Goal: Task Accomplishment & Management: Complete application form

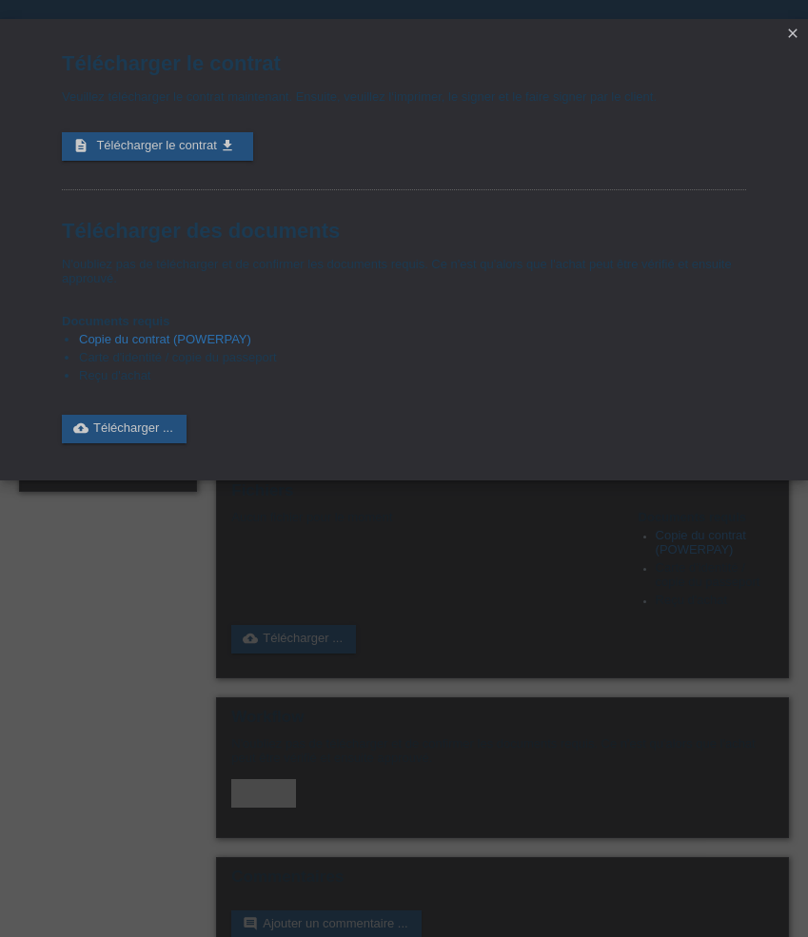
click at [794, 33] on icon "close" at bounding box center [792, 33] width 15 height 15
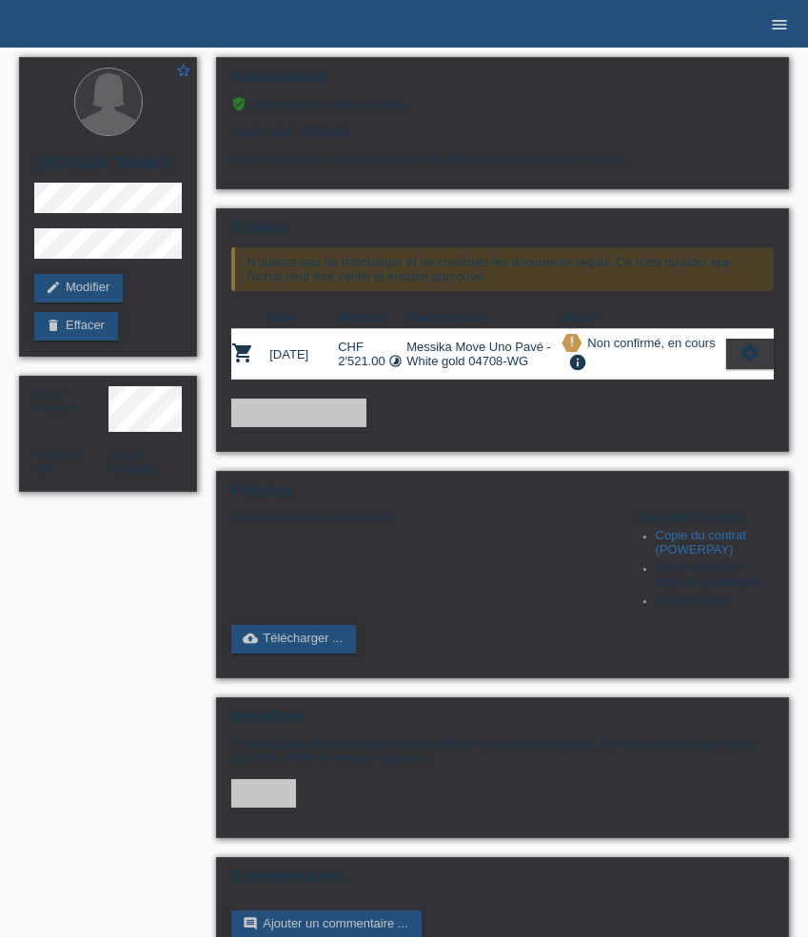
click at [783, 29] on icon "menu" at bounding box center [779, 24] width 19 height 19
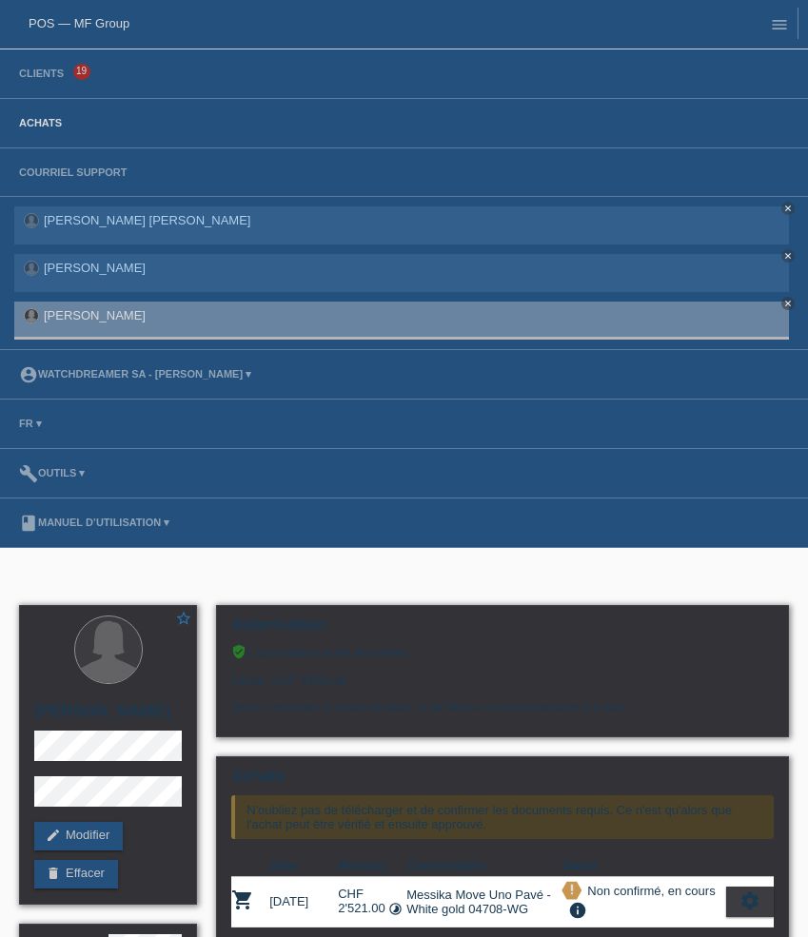
click at [31, 124] on link "Achats" at bounding box center [41, 122] width 62 height 11
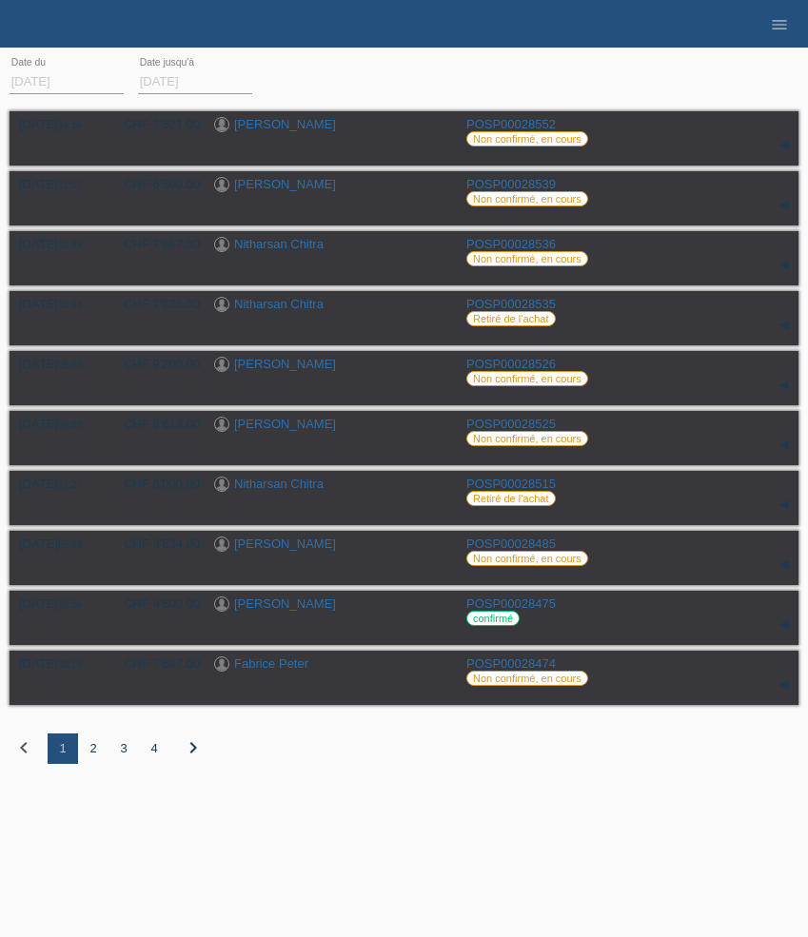
click at [124, 755] on div "3" at bounding box center [123, 749] width 30 height 30
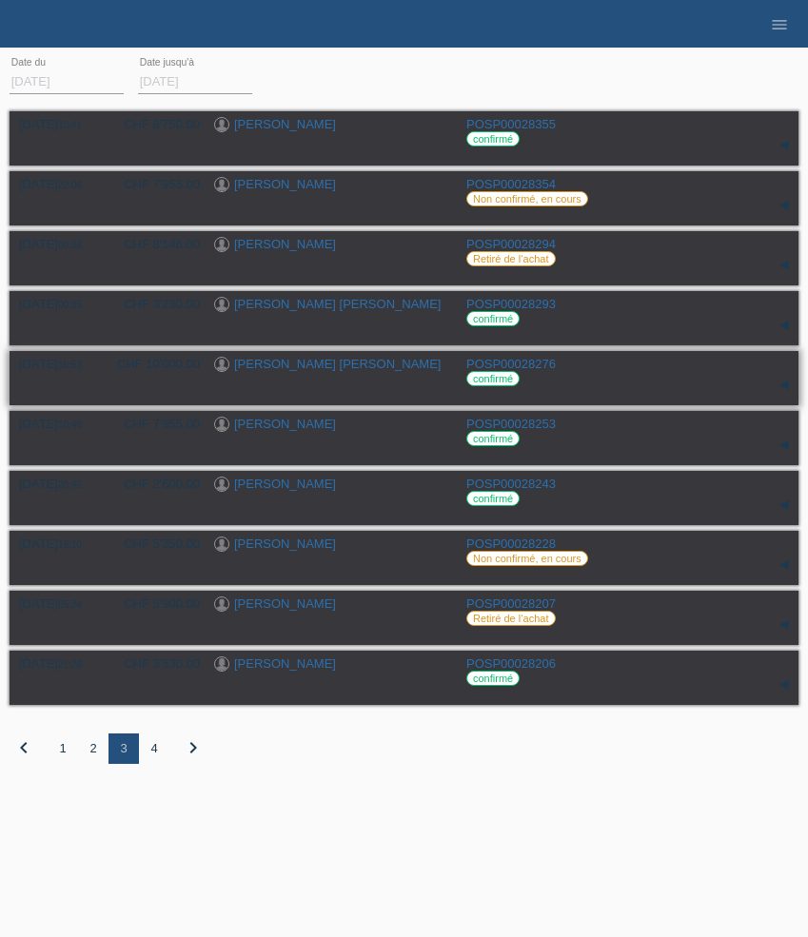
click at [350, 369] on link "Bruno Afonso De Almeida" at bounding box center [337, 364] width 206 height 14
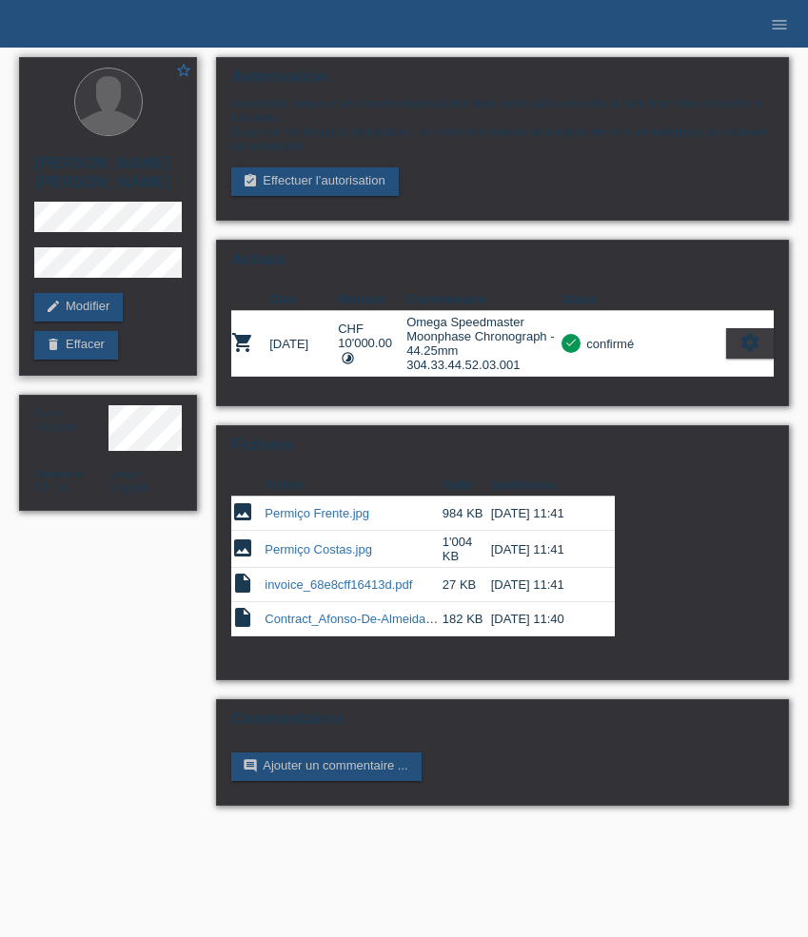
click at [59, 185] on h2 "[PERSON_NAME] [PERSON_NAME]" at bounding box center [107, 178] width 147 height 48
copy h2 "[PERSON_NAME]"
click at [783, 20] on icon "menu" at bounding box center [779, 24] width 19 height 19
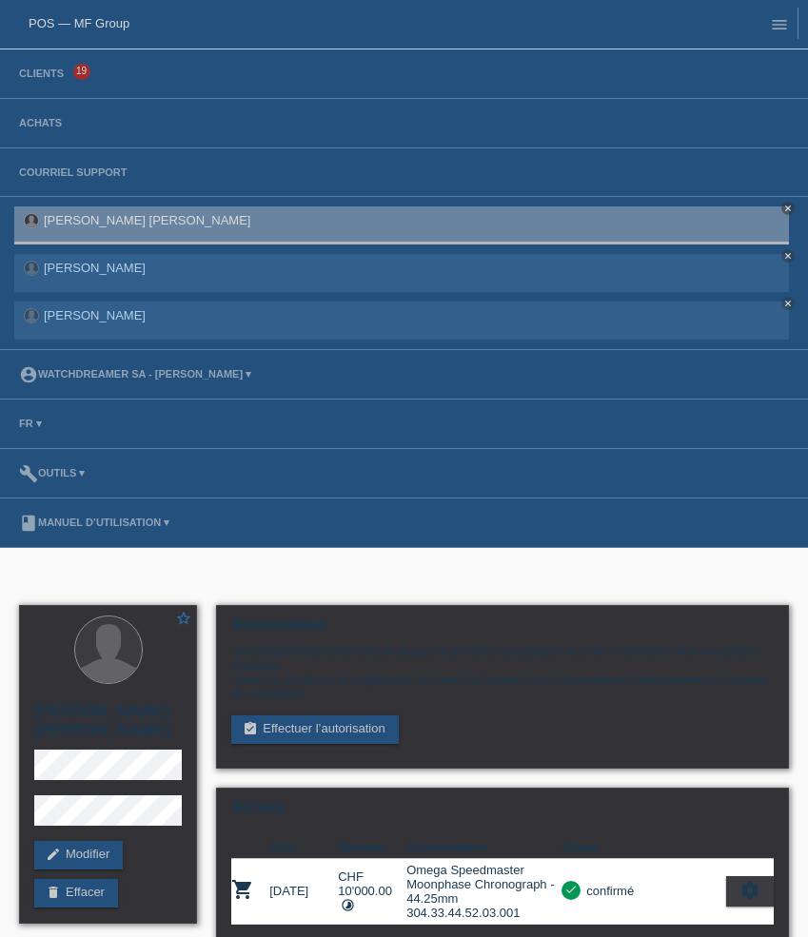
click at [47, 132] on li "Achats" at bounding box center [404, 123] width 808 height 49
click at [46, 128] on link "Achats" at bounding box center [41, 122] width 62 height 11
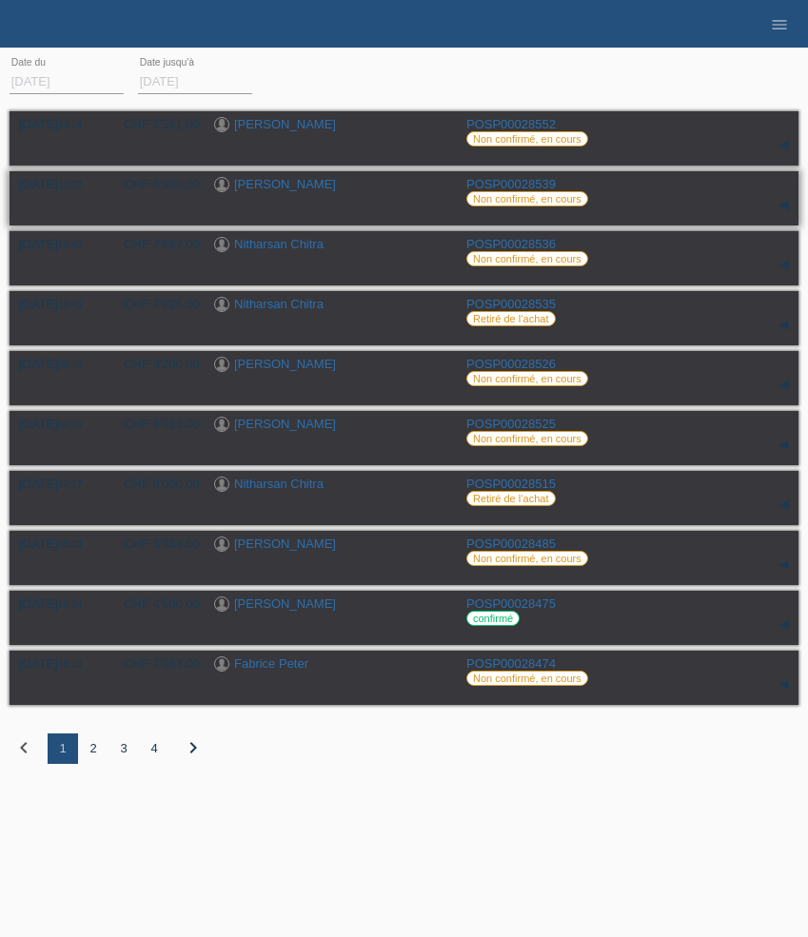
click at [317, 188] on link "[PERSON_NAME]" at bounding box center [285, 184] width 102 height 14
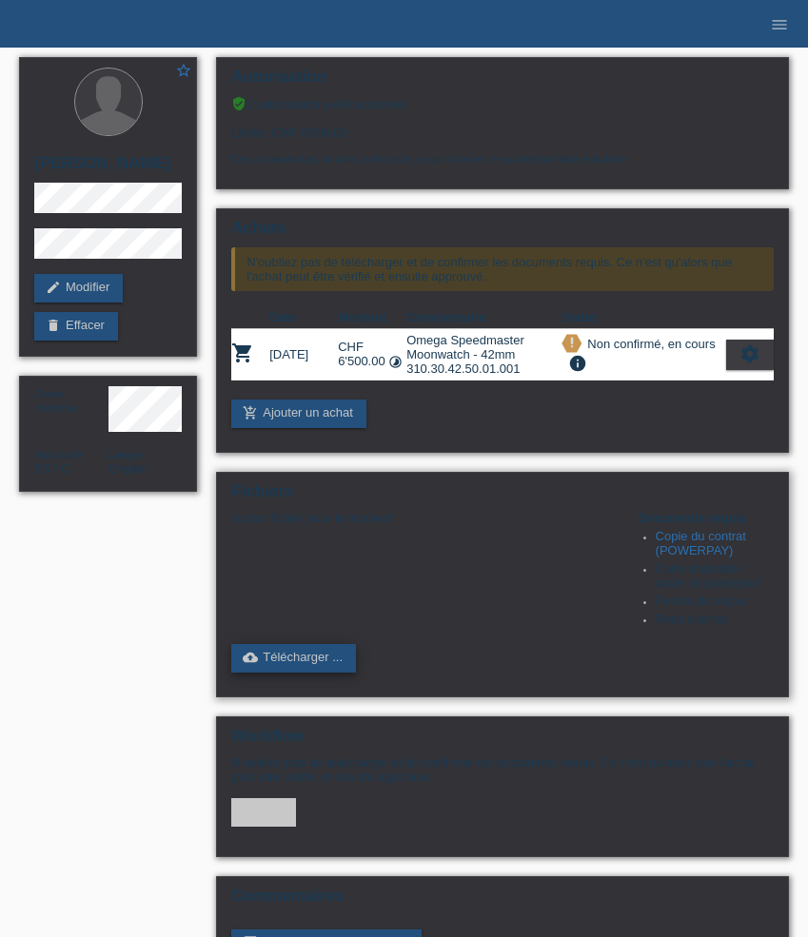
click at [288, 673] on link "cloud_upload Télécharger ..." at bounding box center [293, 658] width 125 height 29
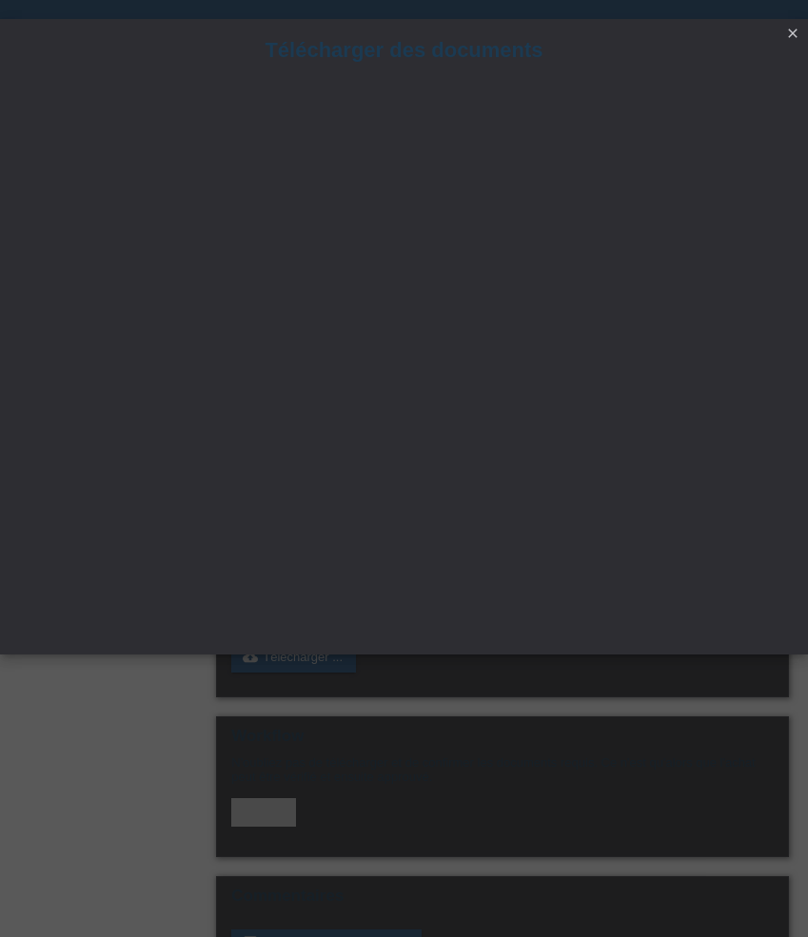
click at [792, 33] on icon "close" at bounding box center [792, 33] width 15 height 15
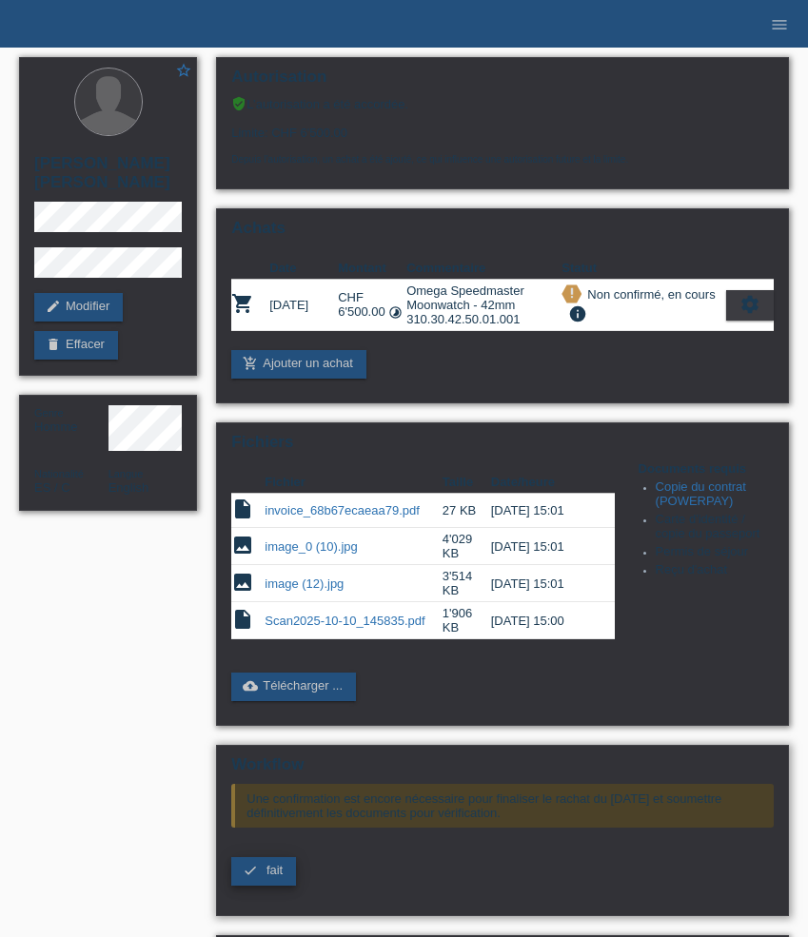
click at [266, 877] on span "fait" at bounding box center [274, 870] width 16 height 14
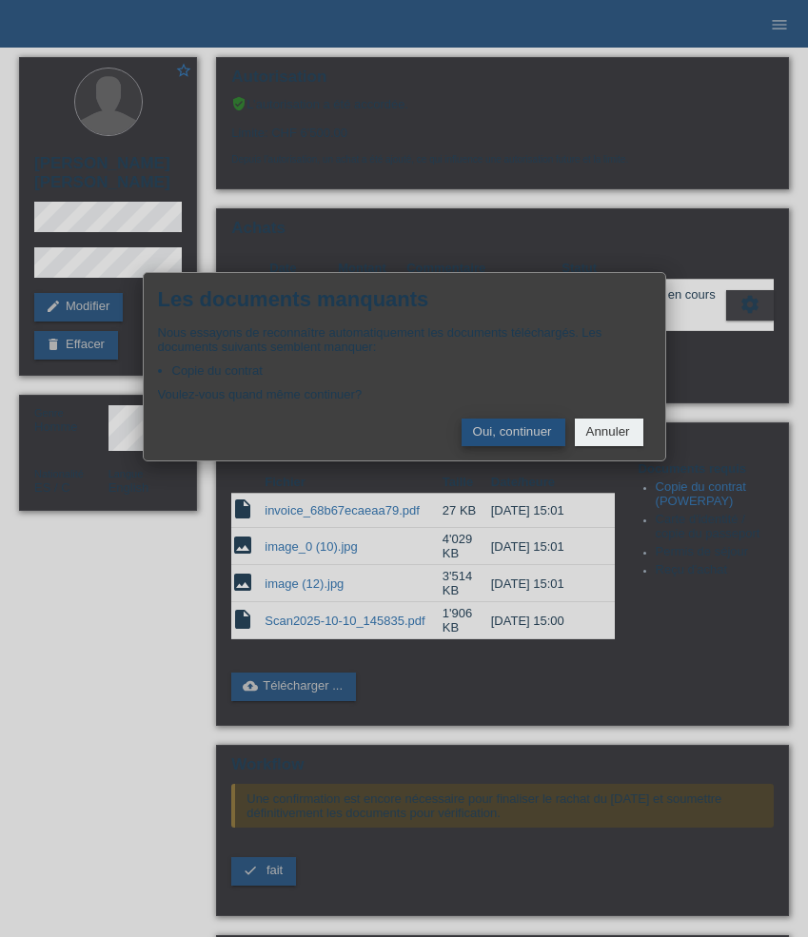
click at [528, 437] on button "Oui, continuer" at bounding box center [513, 433] width 104 height 28
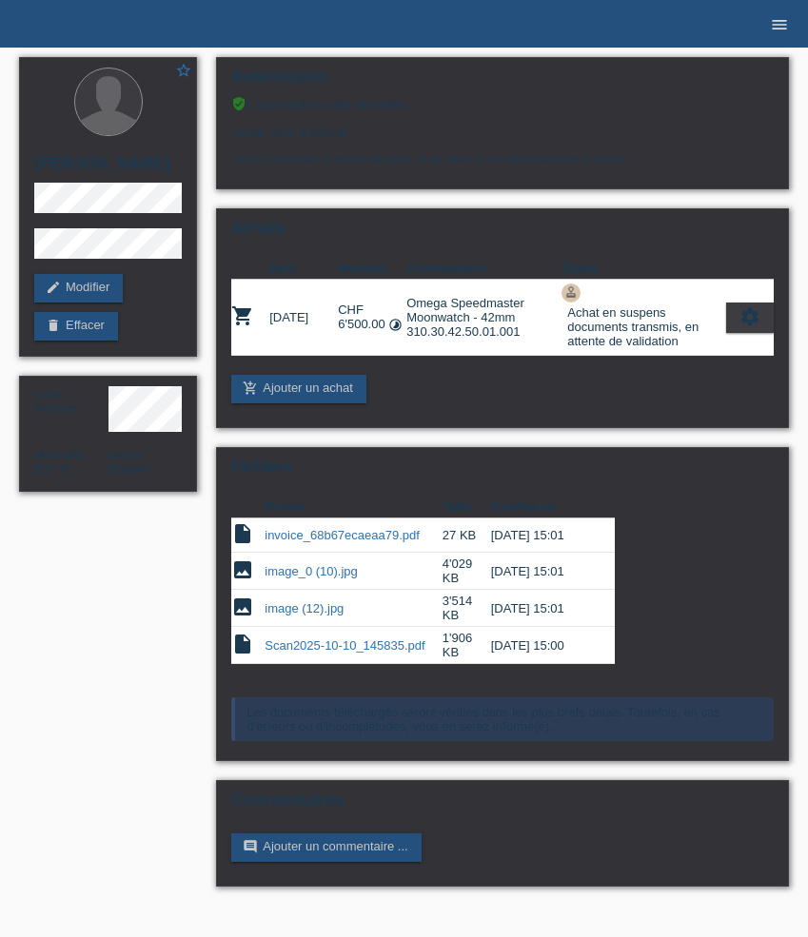
click at [775, 27] on icon "menu" at bounding box center [779, 24] width 19 height 19
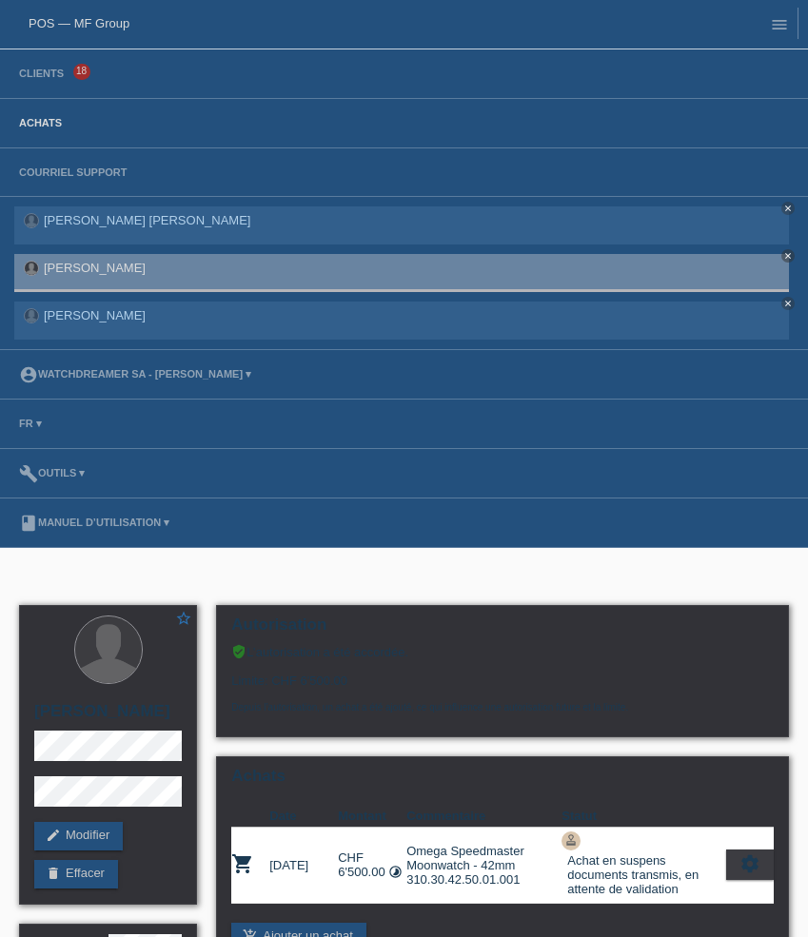
click at [40, 126] on link "Achats" at bounding box center [41, 122] width 62 height 11
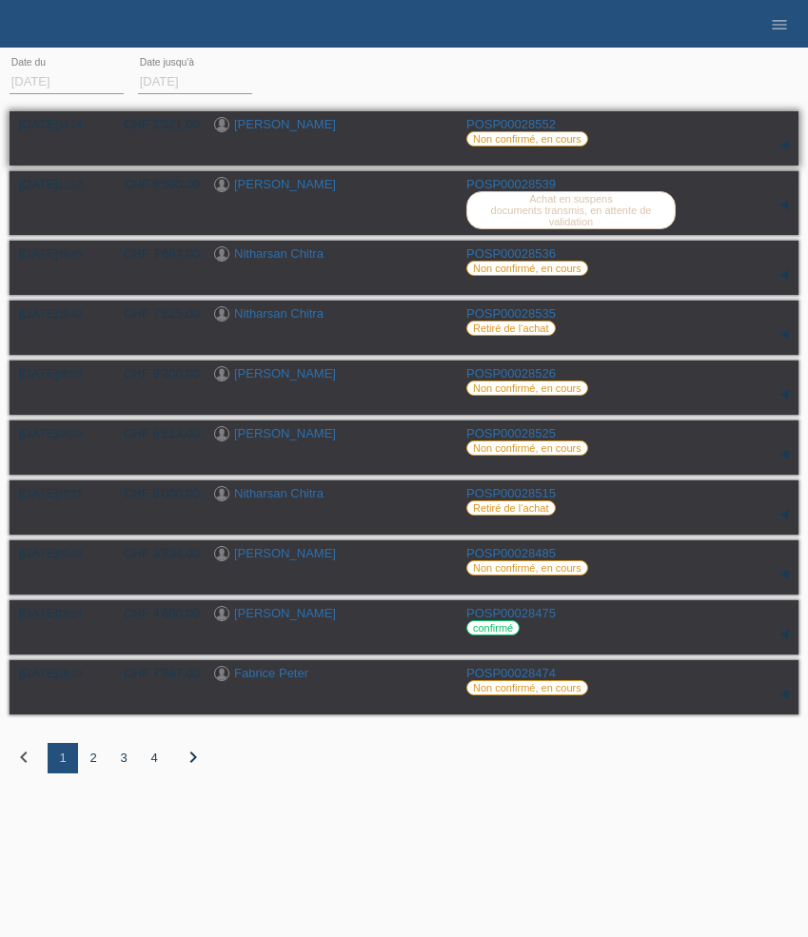
click at [292, 128] on link "[PERSON_NAME]" at bounding box center [285, 124] width 102 height 14
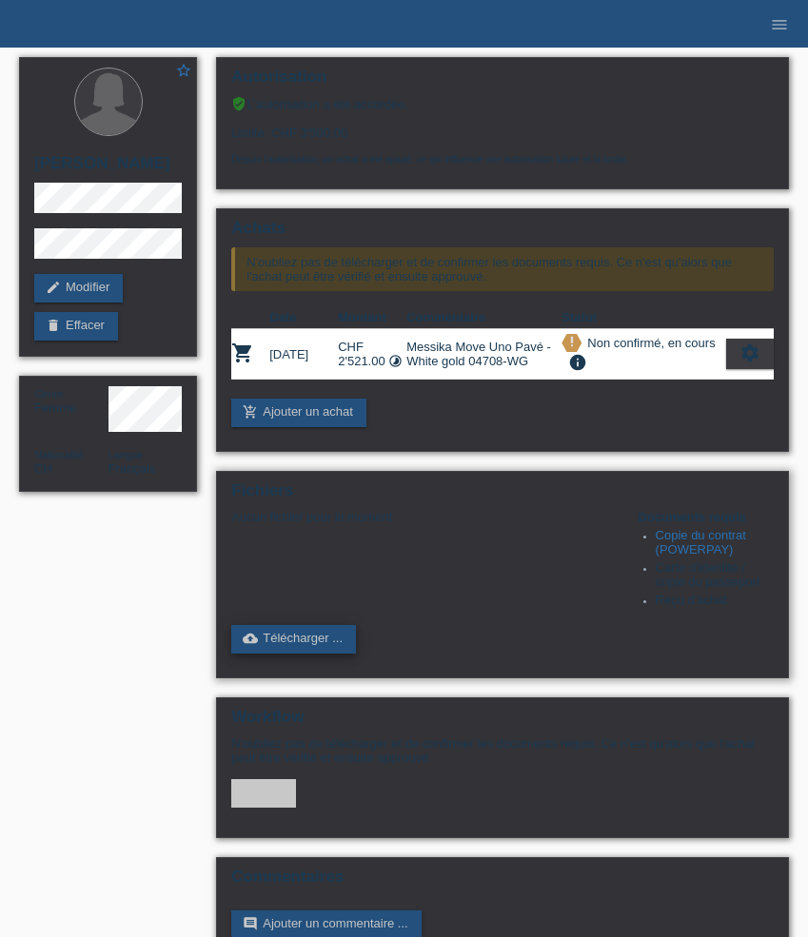
click at [304, 644] on link "cloud_upload Télécharger ..." at bounding box center [293, 639] width 125 height 29
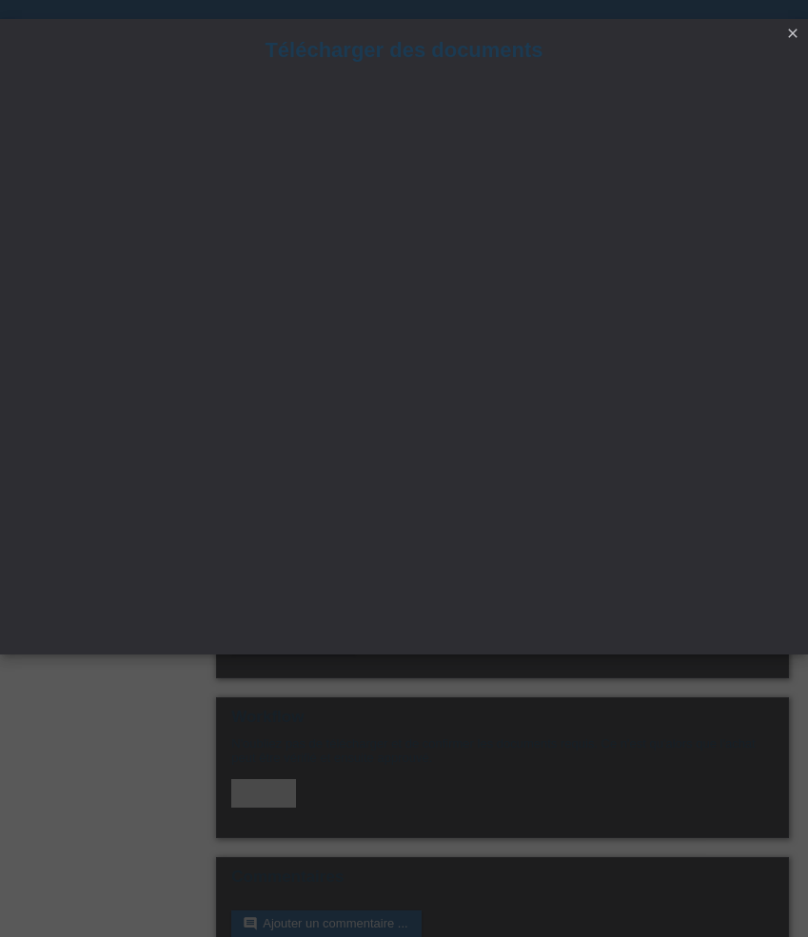
click at [795, 33] on icon "close" at bounding box center [792, 33] width 15 height 15
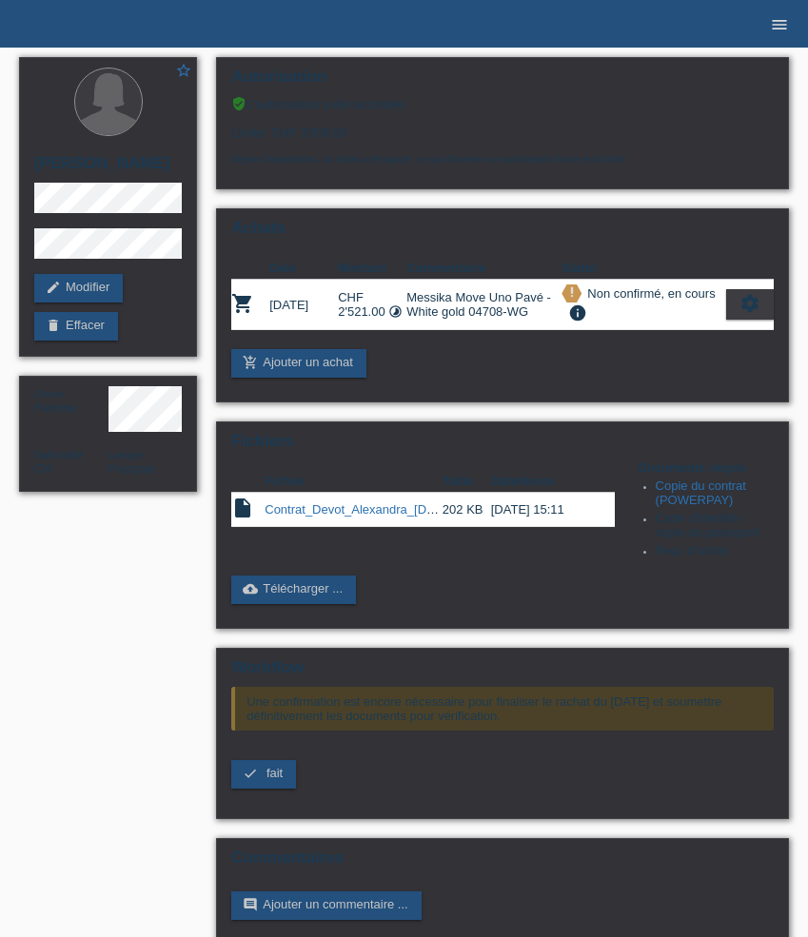
click at [782, 26] on icon "menu" at bounding box center [779, 24] width 19 height 19
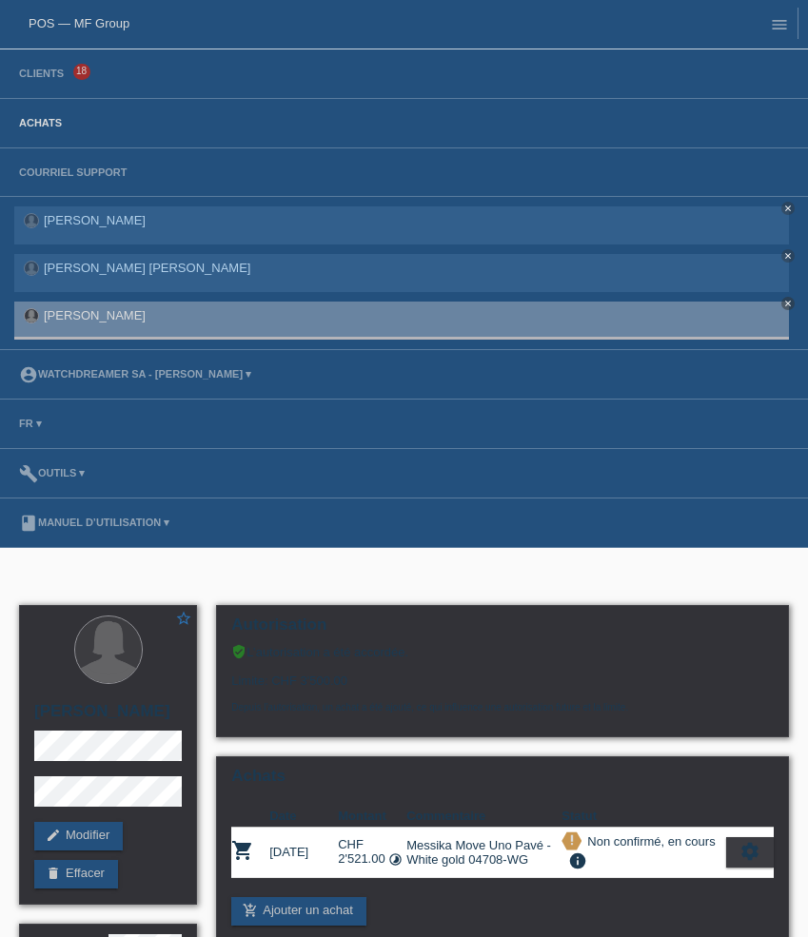
click at [47, 127] on link "Achats" at bounding box center [41, 122] width 62 height 11
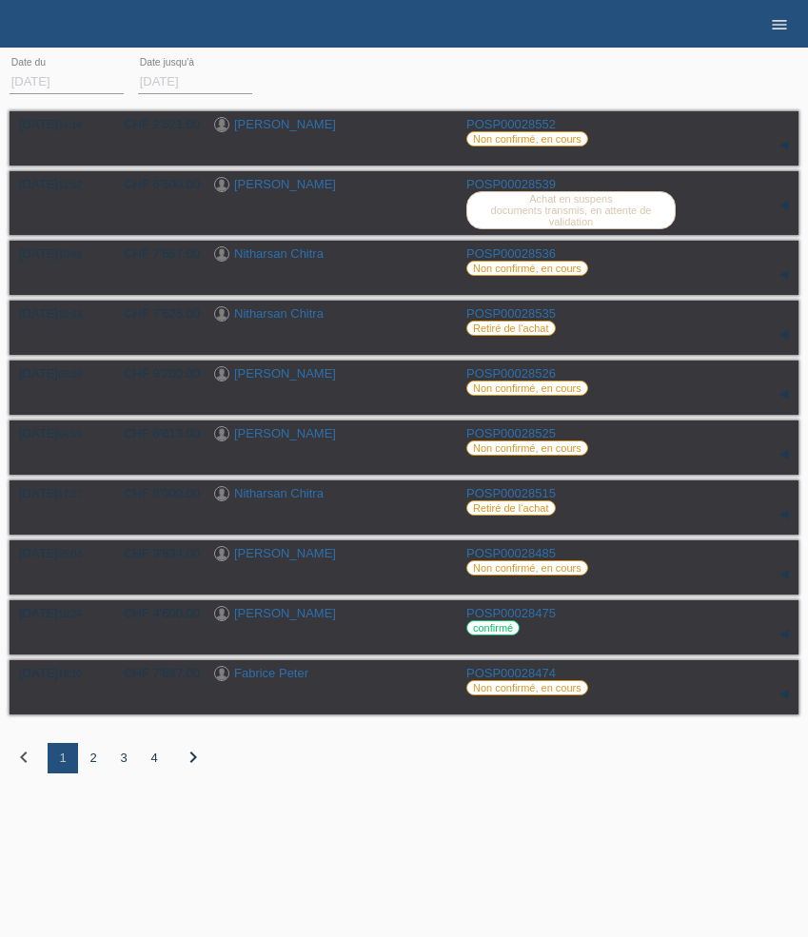
click at [781, 24] on icon "menu" at bounding box center [779, 24] width 19 height 19
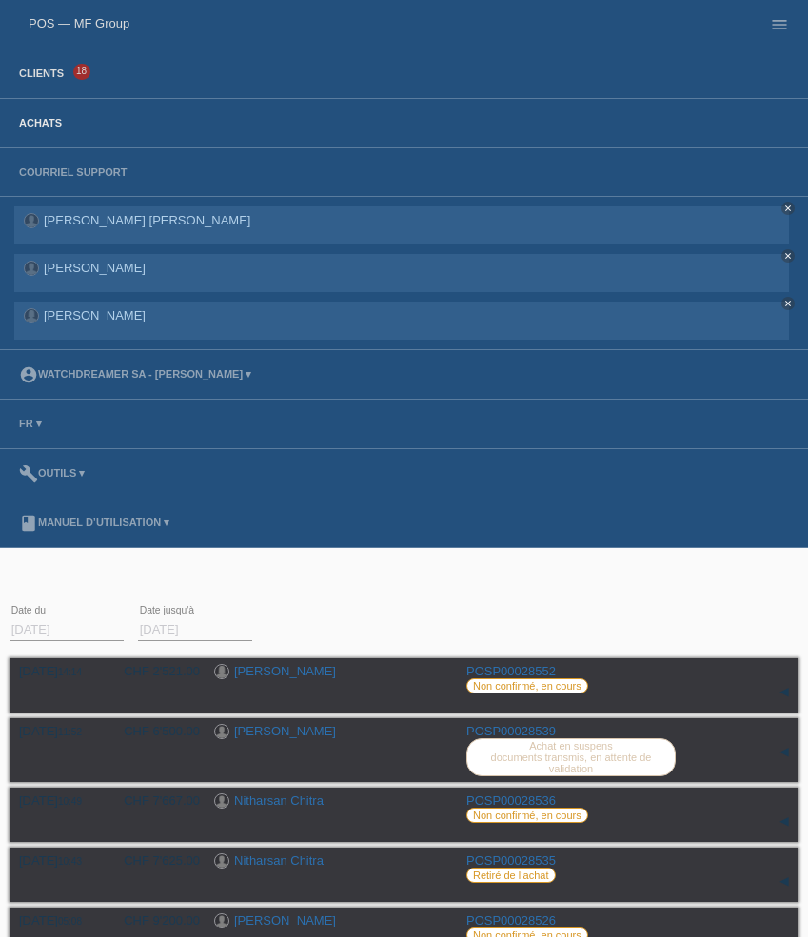
click at [57, 79] on link "Clients" at bounding box center [42, 73] width 64 height 11
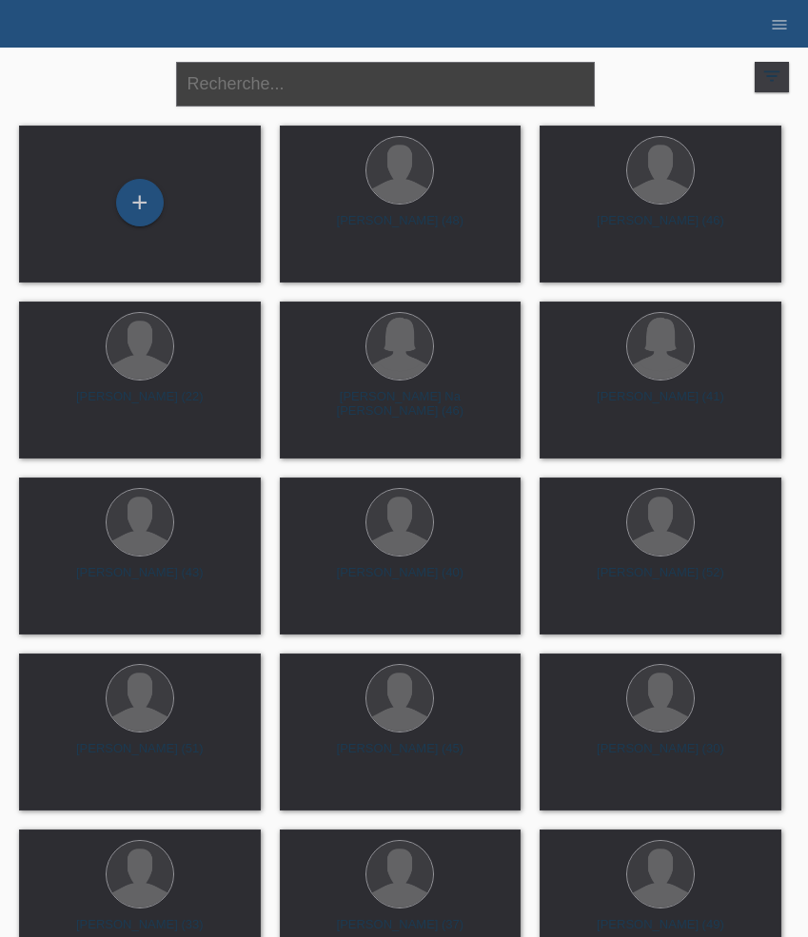
click at [321, 87] on input "text" at bounding box center [385, 84] width 419 height 45
type input "jordan"
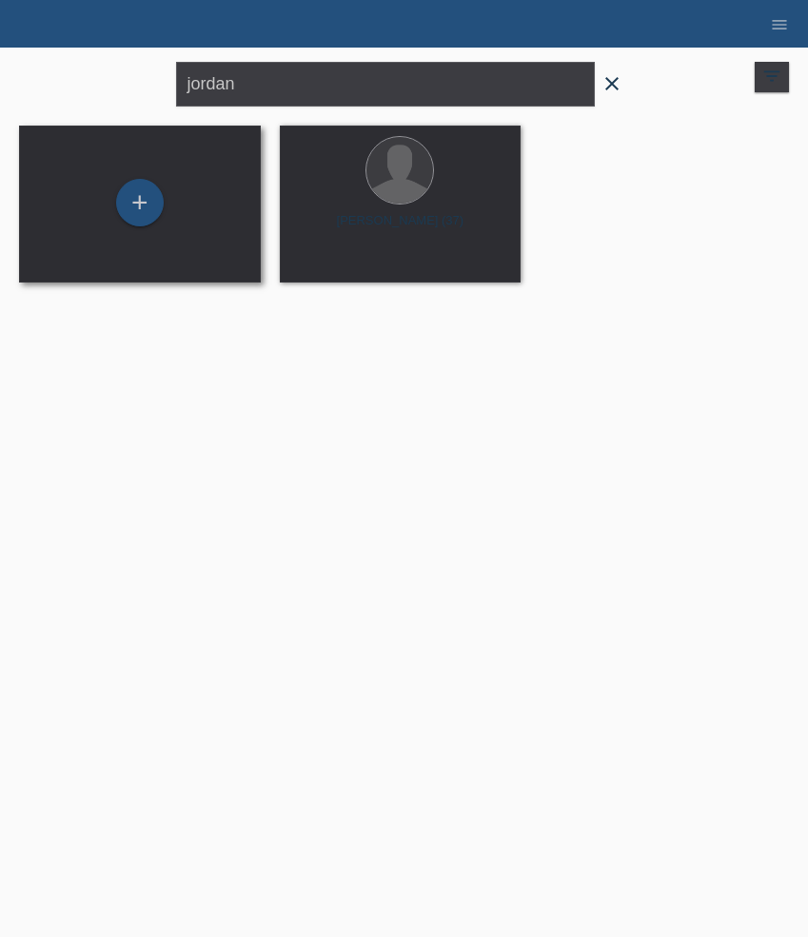
click at [163, 190] on div "+" at bounding box center [139, 204] width 211 height 50
click at [142, 198] on div "+" at bounding box center [140, 203] width 48 height 48
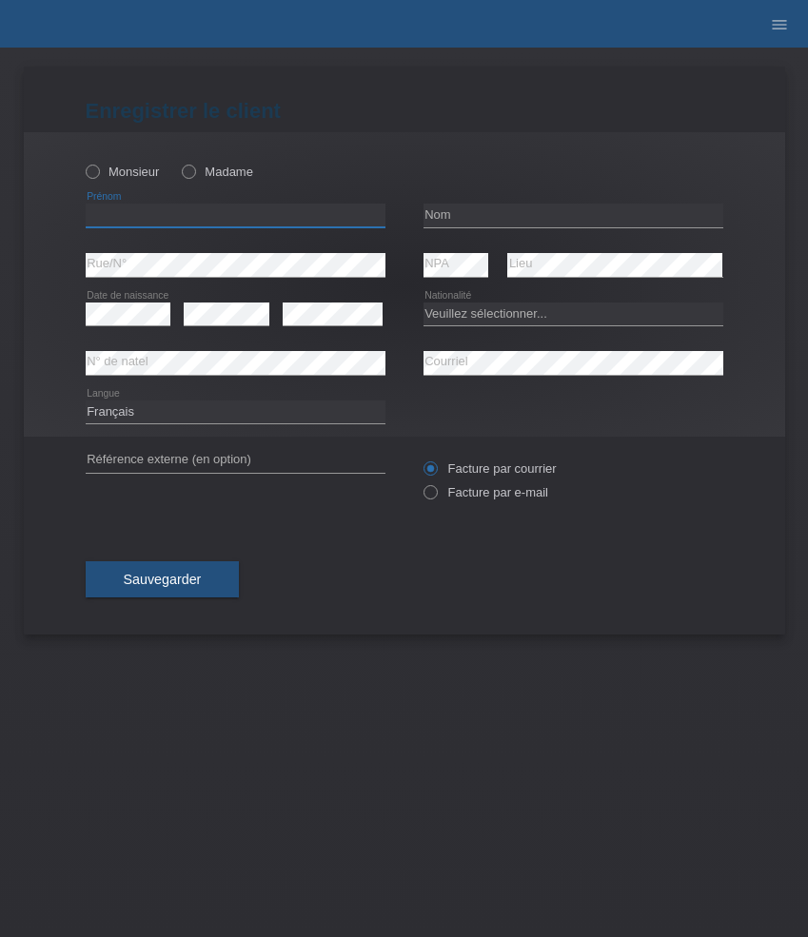
click at [281, 208] on input "text" at bounding box center [236, 216] width 300 height 24
paste input "Jordan"
type input "Jordan"
click at [141, 172] on label "Monsieur" at bounding box center [123, 172] width 74 height 14
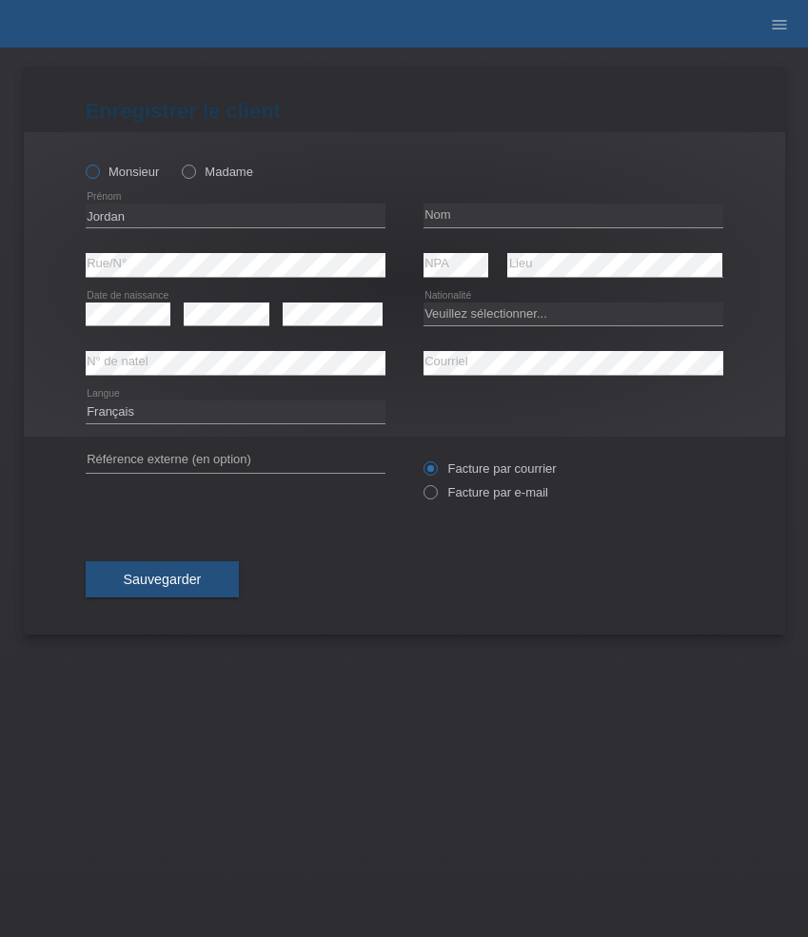
click at [98, 172] on input "Monsieur" at bounding box center [92, 171] width 12 height 12
radio input "true"
click at [490, 222] on input "text" at bounding box center [573, 216] width 300 height 24
paste input "[PERSON_NAME]"
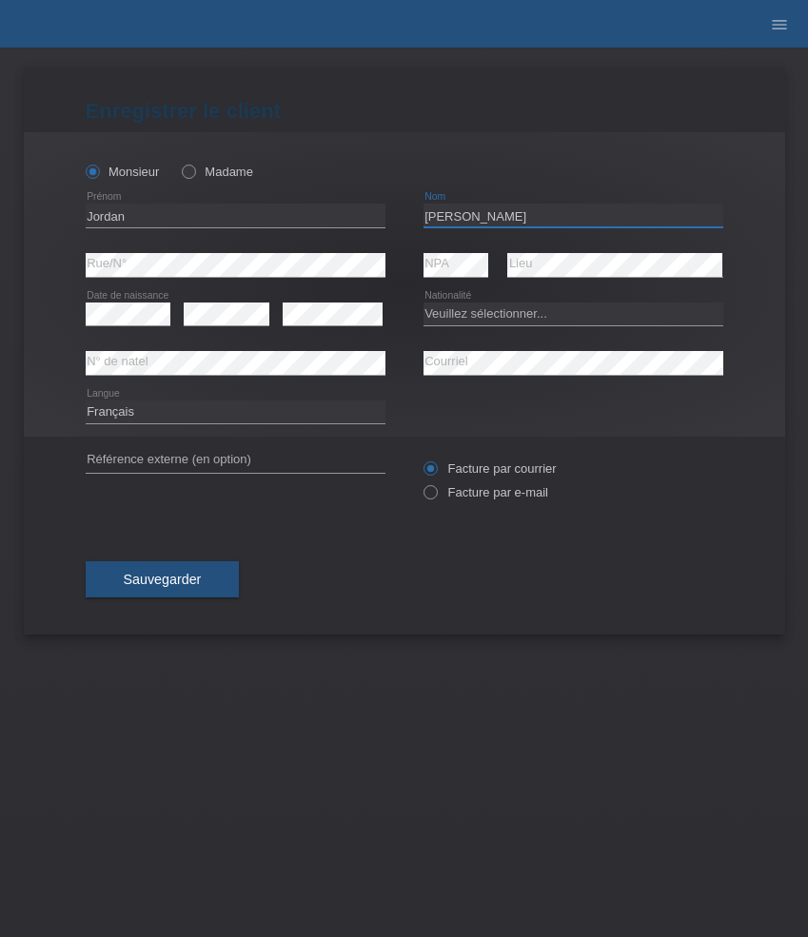
type input "[PERSON_NAME]"
click at [514, 320] on select "Veuillez sélectionner... Suisse Allemagne Autriche Liechtenstein ------------ A…" at bounding box center [573, 314] width 300 height 23
select select "FR"
click at [423, 303] on select "Veuillez sélectionner... Suisse Allemagne Autriche Liechtenstein ------------ A…" at bounding box center [573, 314] width 300 height 23
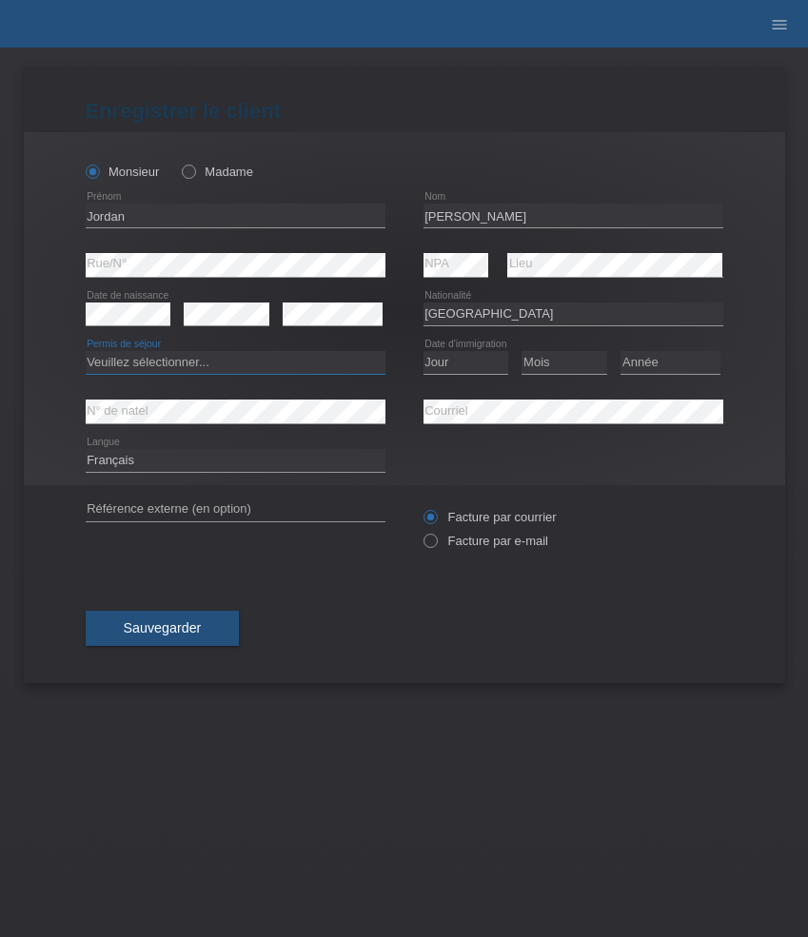
click at [290, 364] on select "Veuillez sélectionner... C B B - Statut de réfugié Autre" at bounding box center [236, 362] width 300 height 23
select select "C"
click at [86, 352] on select "Veuillez sélectionner... C B B - Statut de réfugié Autre" at bounding box center [236, 362] width 300 height 23
click at [470, 367] on select "Jour 01 02 03 04 05 06 07 08 09 10 11" at bounding box center [466, 362] width 86 height 23
select select "15"
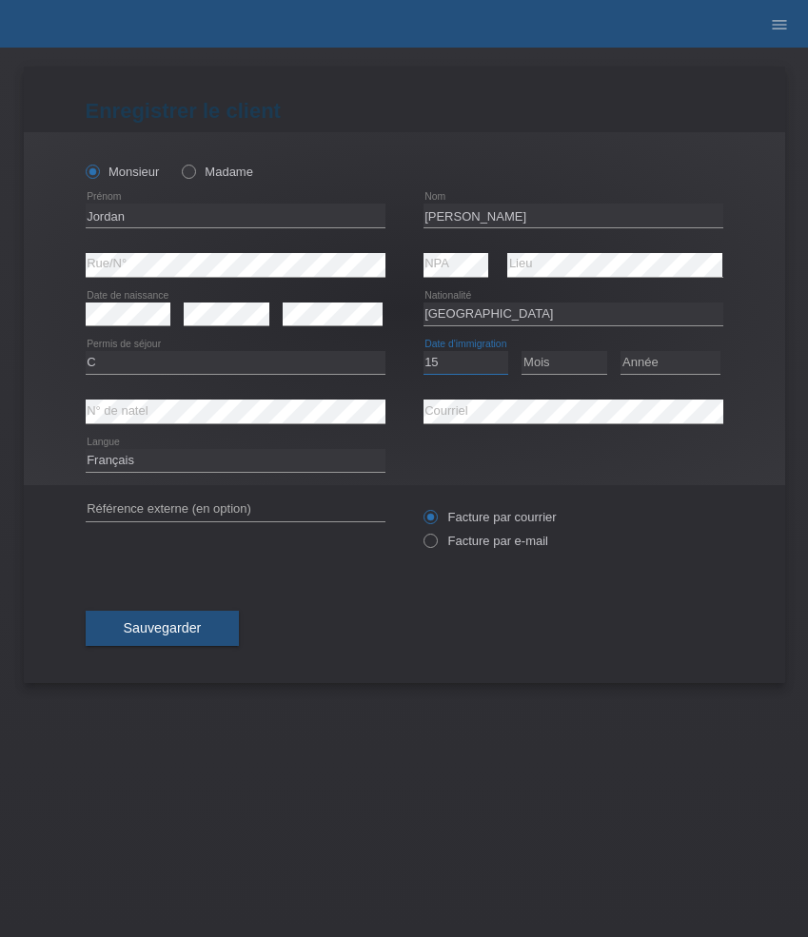
click at [423, 352] on select "Jour 01 02 03 04 05 06 07 08 09 10 11" at bounding box center [466, 362] width 86 height 23
click at [588, 357] on select "Mois 01 02 03 04 05 06 07 08 09 10 11" at bounding box center [564, 362] width 86 height 23
select select "03"
click at [521, 352] on select "Mois 01 02 03 04 05 06 07 08 09 10 11" at bounding box center [564, 362] width 86 height 23
click at [659, 367] on select "Année 2025 2024 2023 2022 2021 2020 2019 2018 2017 2016 2015 2014 2013 2012 201…" at bounding box center [670, 362] width 100 height 23
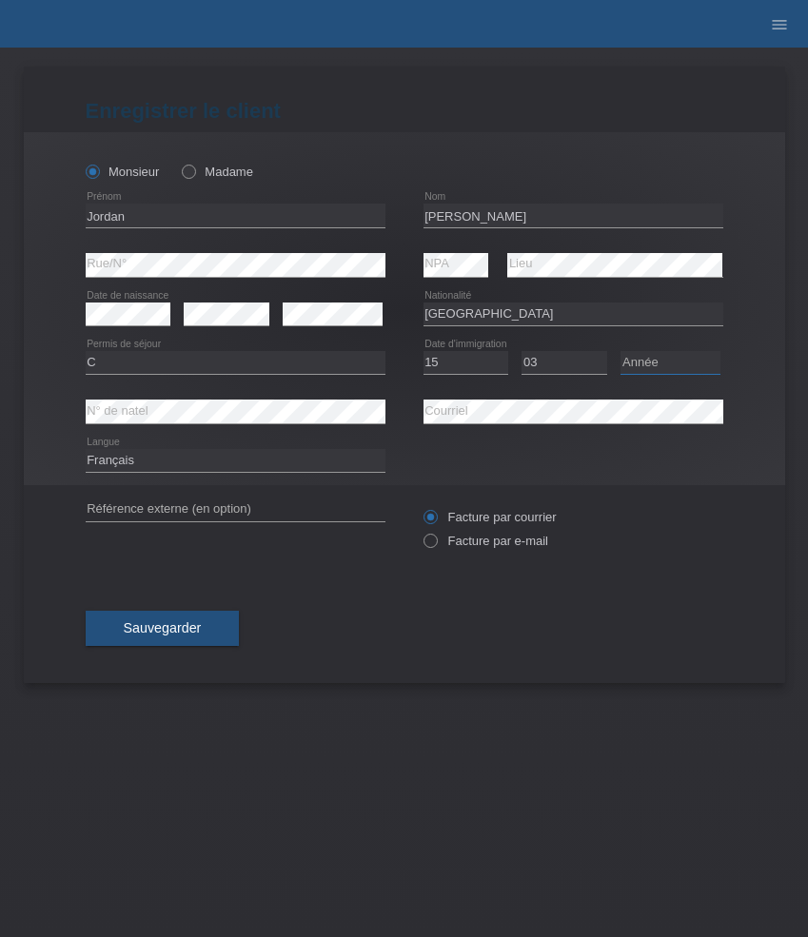
select select "2017"
click at [620, 352] on select "Année 2025 2024 2023 2022 2021 2020 2019 2018 2017 2016 2015 2014 2013 2012 201…" at bounding box center [670, 362] width 100 height 23
click at [494, 542] on label "Facture par e-mail" at bounding box center [485, 541] width 125 height 14
click at [436, 542] on input "Facture par e-mail" at bounding box center [429, 546] width 12 height 24
radio input "true"
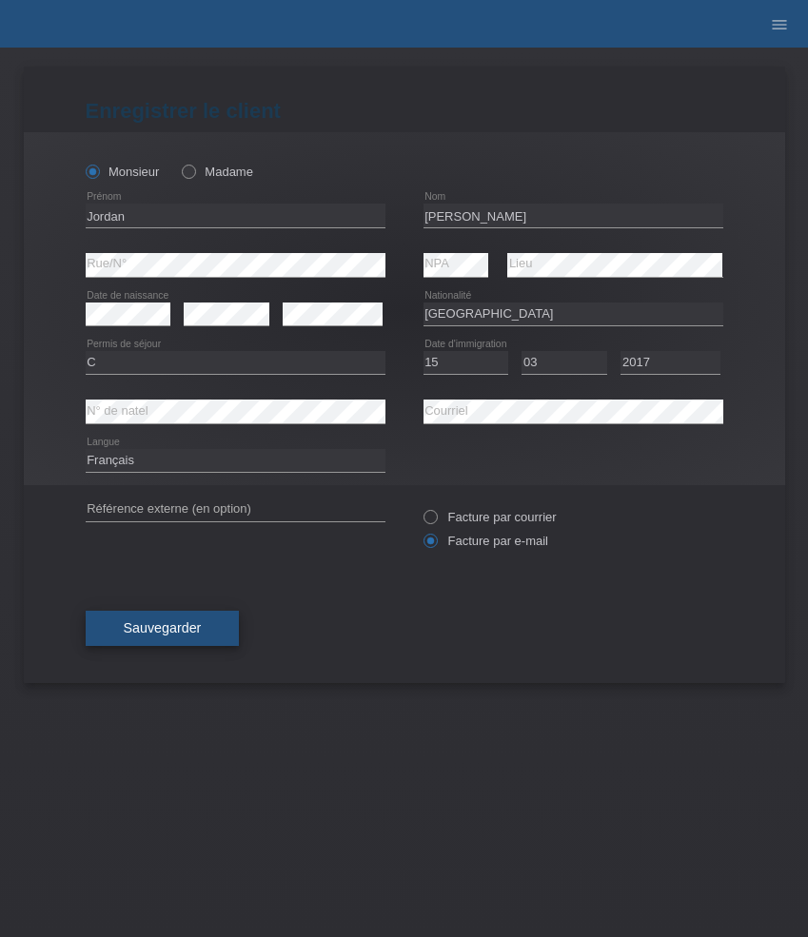
click at [200, 629] on span "Sauvegarder" at bounding box center [163, 627] width 78 height 15
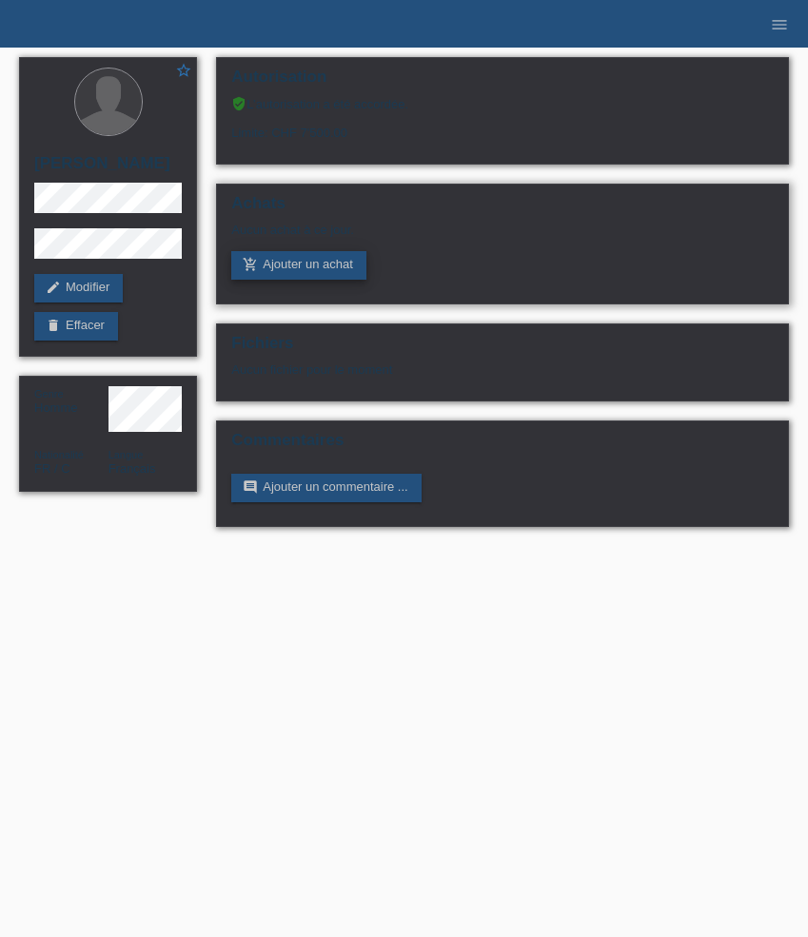
click at [317, 265] on link "add_shopping_cart Ajouter un achat" at bounding box center [298, 265] width 135 height 29
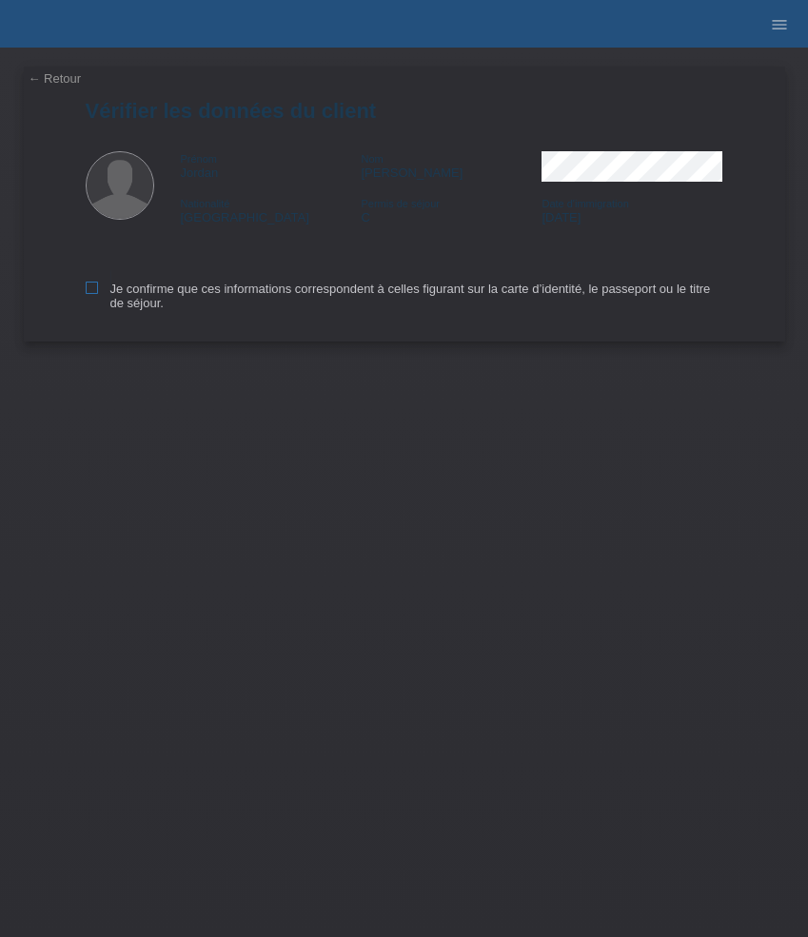
click at [99, 290] on label "Je confirme que ces informations correspondent à celles figurant sur la carte d…" at bounding box center [405, 296] width 638 height 29
click at [98, 290] on input "Je confirme que ces informations correspondent à celles figurant sur la carte d…" at bounding box center [92, 288] width 12 height 12
checkbox input "true"
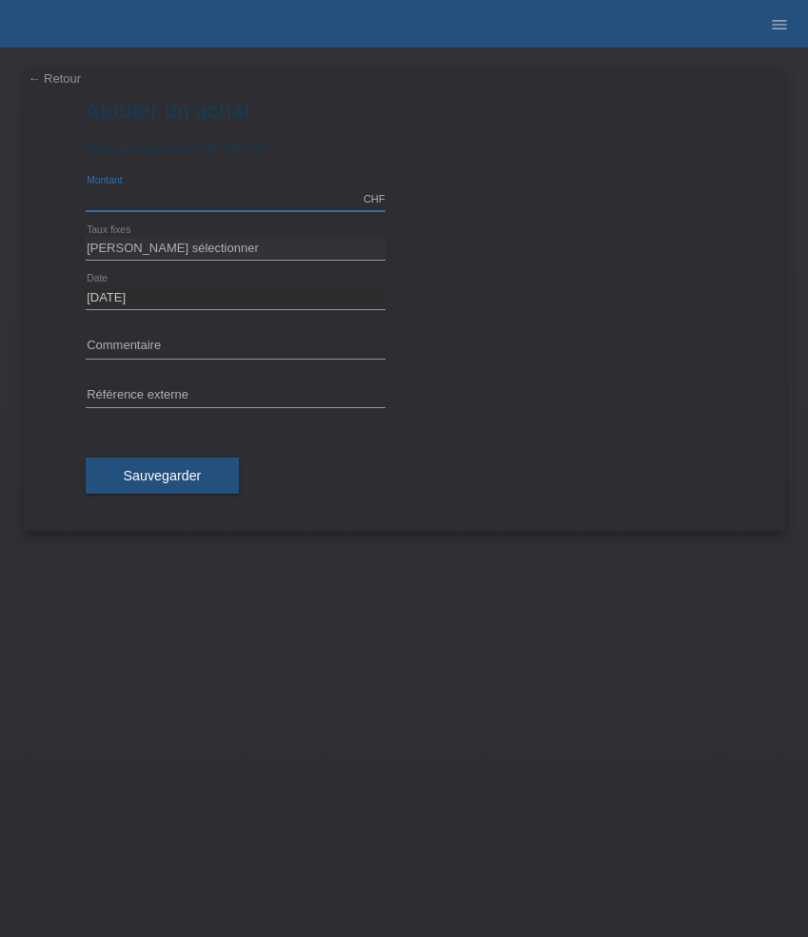
click at [214, 192] on input "text" at bounding box center [236, 199] width 300 height 24
type input "7500.00"
click at [234, 247] on select "Veuillez sélectionner 6 versements 12 versements 24 versements 36 versements 48…" at bounding box center [236, 248] width 300 height 23
click at [161, 245] on select "Veuillez sélectionner 6 versements 12 versements 24 versements 36 versements 48…" at bounding box center [236, 248] width 300 height 23
select select "625"
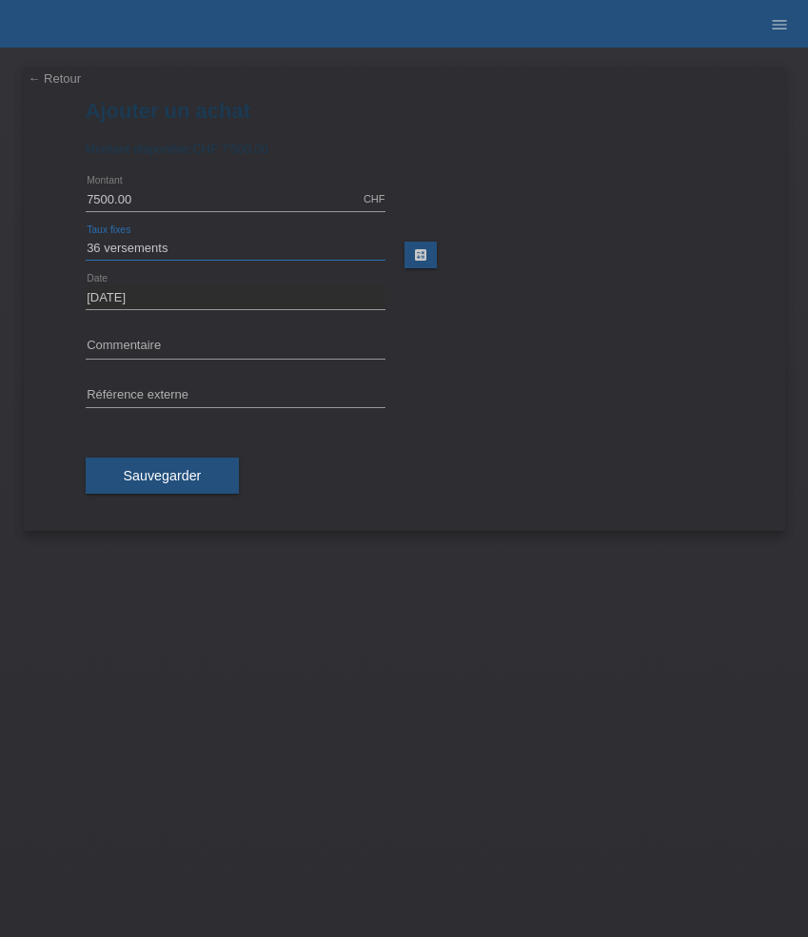
click at [86, 237] on select "Veuillez sélectionner 6 versements 12 versements 24 versements 36 versements 48…" at bounding box center [236, 248] width 300 height 23
click at [168, 349] on input "text" at bounding box center [236, 347] width 300 height 24
paste input "Hublot Big Bang - 41mm"
type input "Hublot Big Bang - 41mm"
click at [190, 389] on input "text" at bounding box center [236, 396] width 300 height 24
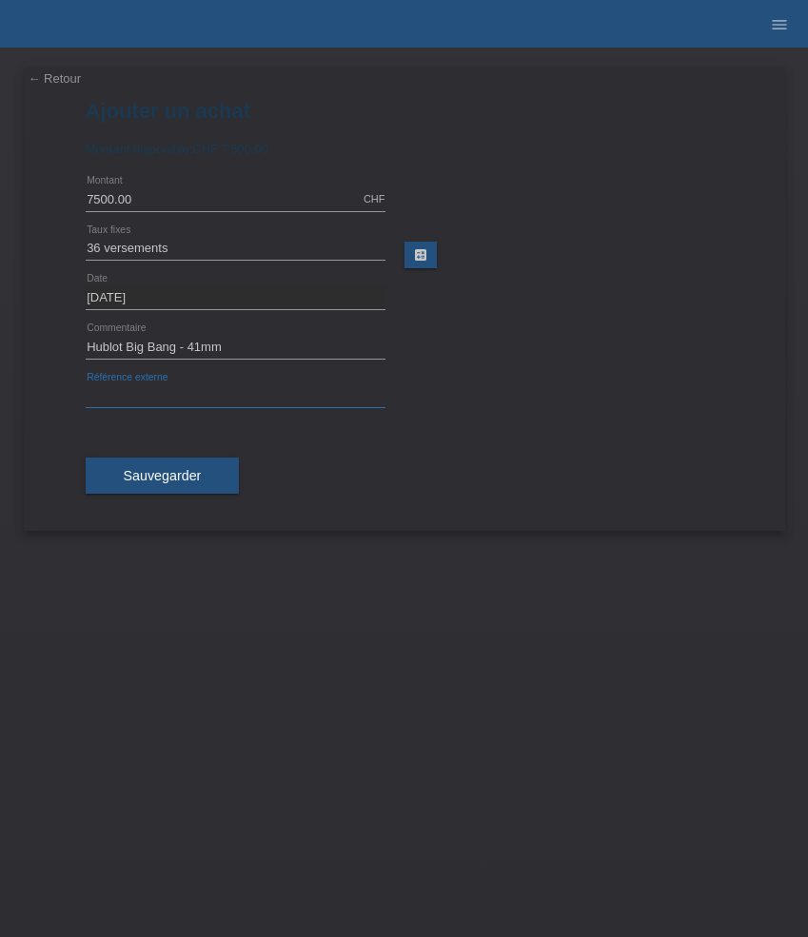
click at [190, 389] on input "text" at bounding box center [236, 396] width 300 height 24
paste input "534345"
type input "534345"
click at [260, 356] on input "Hublot Big Bang - 41mm" at bounding box center [236, 347] width 300 height 24
click at [169, 468] on button "Sauvegarder" at bounding box center [163, 476] width 154 height 36
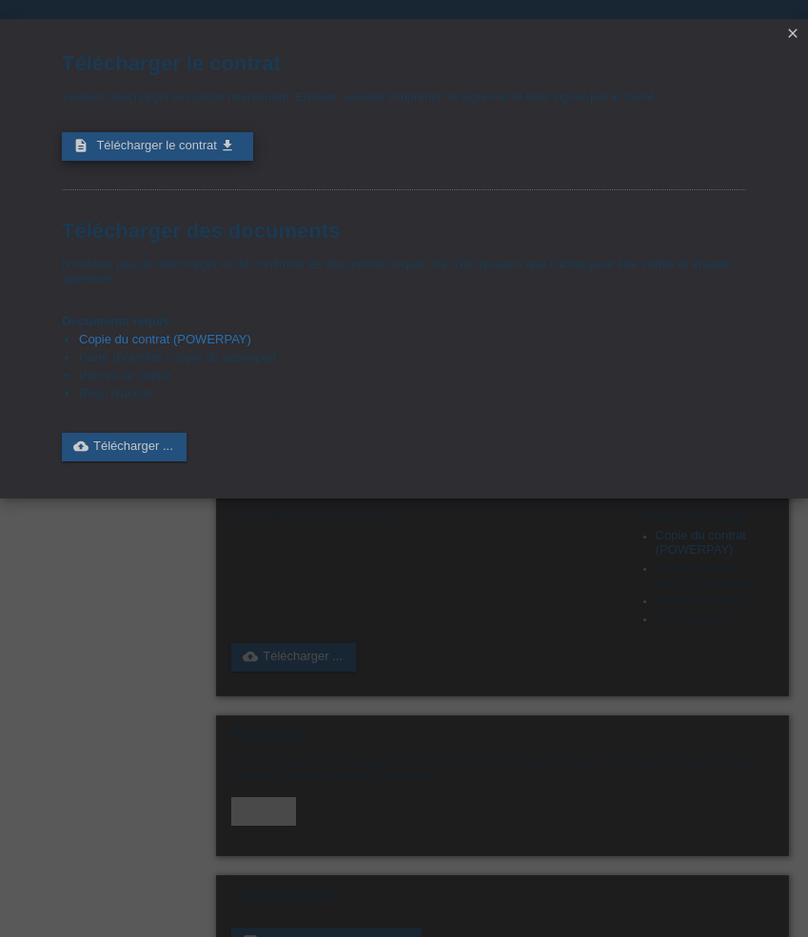
click at [223, 153] on icon "get_app" at bounding box center [227, 145] width 15 height 15
click at [792, 35] on icon "close" at bounding box center [792, 33] width 15 height 15
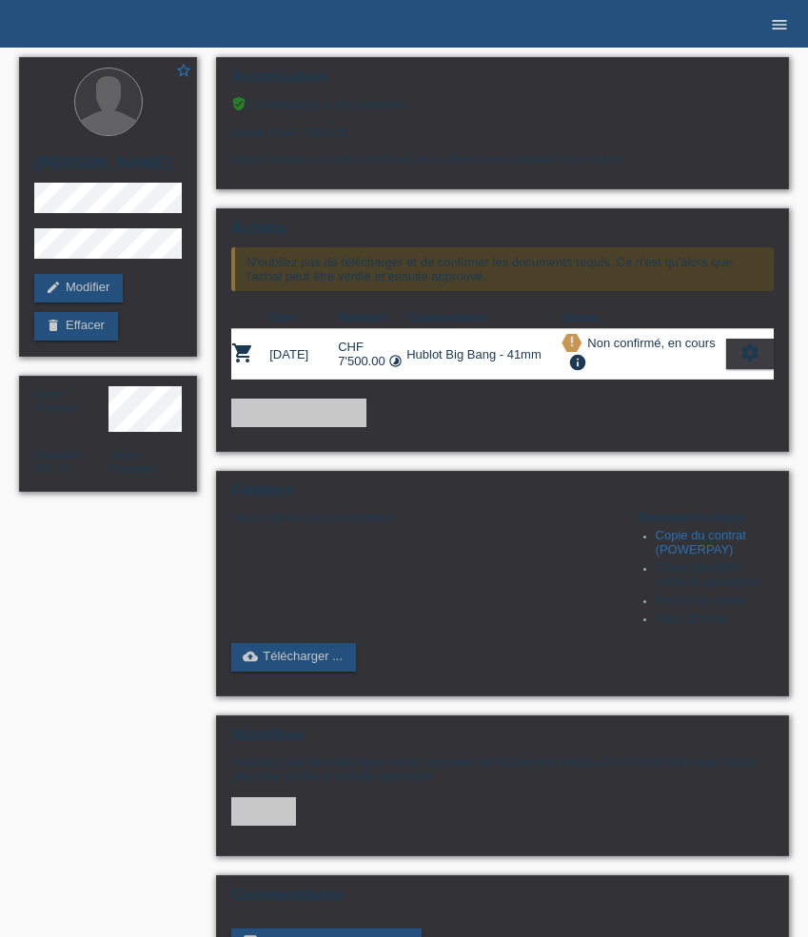
click at [782, 29] on icon "menu" at bounding box center [779, 24] width 19 height 19
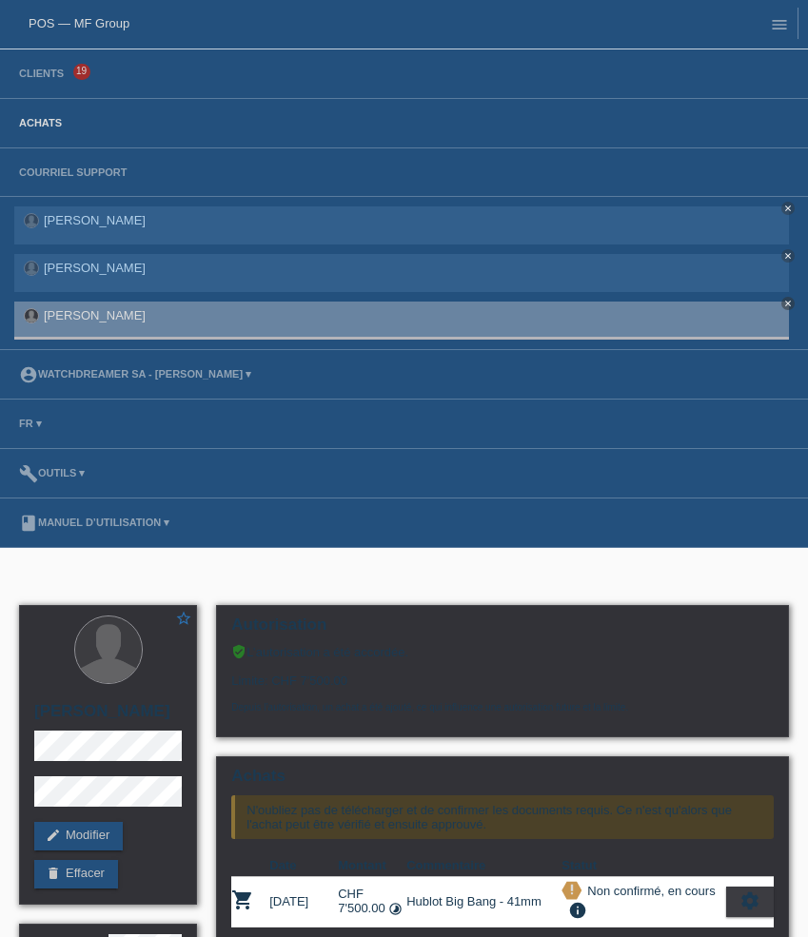
click at [51, 128] on link "Achats" at bounding box center [41, 122] width 62 height 11
